Goal: Task Accomplishment & Management: Use online tool/utility

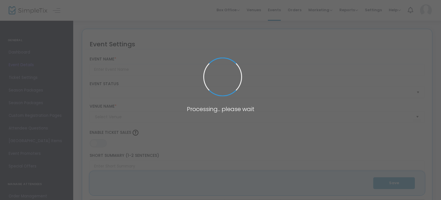
type input "Pixel Expo 2025"
type textarea "Come play at Pixel Expo: IV at the [GEOGRAPHIC_DATA], [DATE] & [DATE]!"
type input "10.000 %"
type input "Buy Tickets"
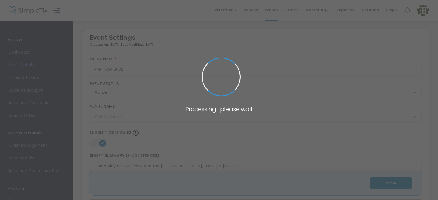
type input "Perth Convention & Exhibition Centre"
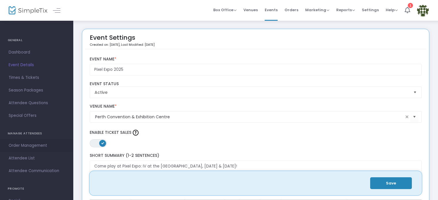
click at [32, 148] on span "Order Management" at bounding box center [37, 145] width 56 height 7
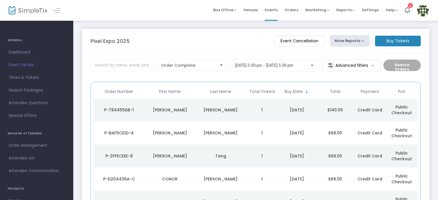
click at [287, 66] on span "[DATE] 3:00 pm - [DATE] 5:00 pm" at bounding box center [264, 65] width 59 height 5
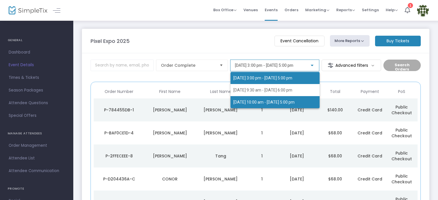
click at [279, 102] on span "[DATE] 10:00 am - [DATE] 5:00 pm" at bounding box center [263, 102] width 61 height 5
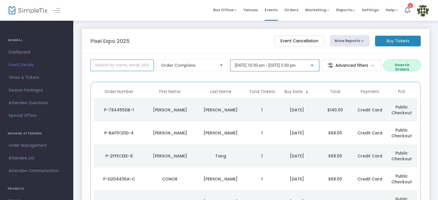
click at [117, 67] on input at bounding box center [121, 64] width 63 height 11
type input "[EMAIL_ADDRESS][DOMAIN_NAME]"
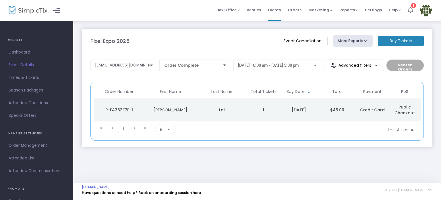
click at [123, 110] on div "P-F4363F7E-1" at bounding box center [119, 110] width 49 height 6
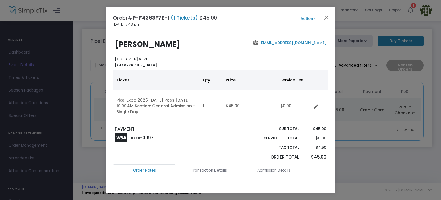
click at [157, 18] on span "P-F4363F7E-1" at bounding box center [150, 17] width 37 height 7
copy span "F4363F7E"
click at [191, 20] on span "(1 Tickets)" at bounding box center [184, 17] width 30 height 7
click at [323, 19] on button "Close" at bounding box center [326, 17] width 7 height 7
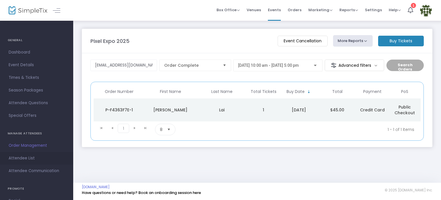
click at [26, 161] on span "Attendee List" at bounding box center [37, 157] width 56 height 7
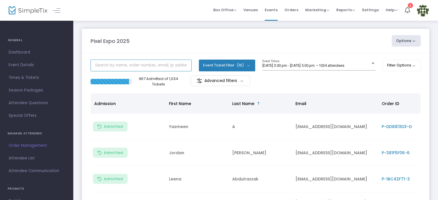
click at [152, 63] on input "text" at bounding box center [140, 65] width 101 height 12
paste input "F4363F7E"
type input "F4363F7E"
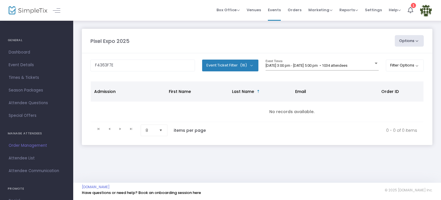
click at [240, 59] on m-panel-content "F4363F7E Event Ticket Filter (16) Select All VIP Weekend Pass General Admission…" at bounding box center [257, 99] width 351 height 92
click at [296, 60] on div "[DATE] 3:00 pm - [DATE] 5:00 pm • 1034 attendees Event Times" at bounding box center [322, 64] width 113 height 11
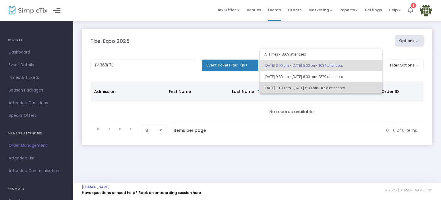
click at [296, 85] on span "[DATE] 10:00 am - [DATE] 5:00 pm • 1896 attendees" at bounding box center [321, 87] width 113 height 11
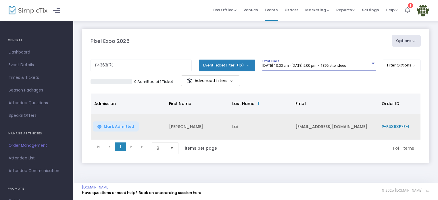
click at [131, 128] on span "Mark Admitted" at bounding box center [119, 126] width 30 height 5
